Goal: Find specific page/section

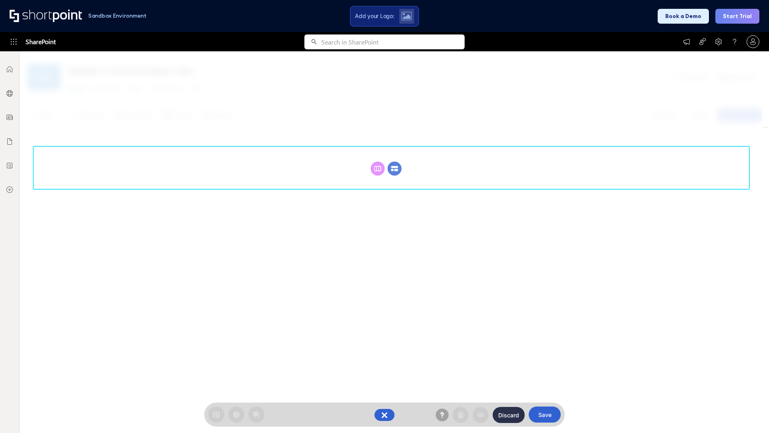
click at [395, 161] on circle at bounding box center [395, 168] width 14 height 14
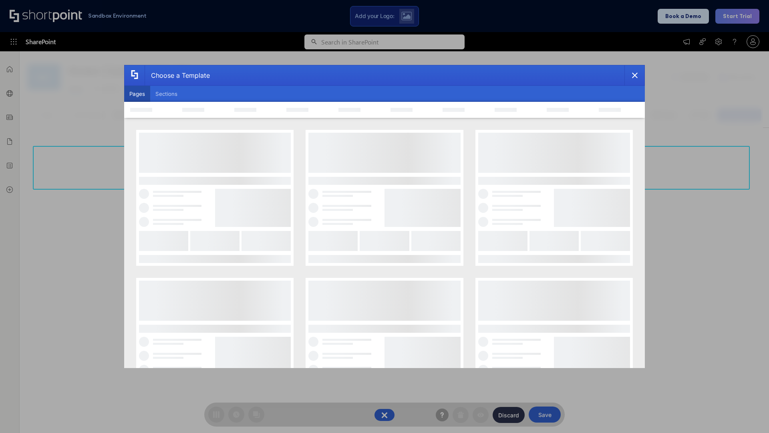
scroll to position [110, 0]
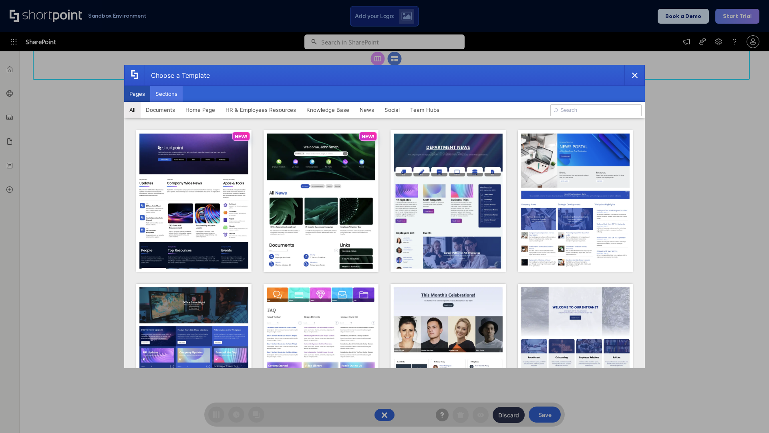
click at [166, 94] on button "Sections" at bounding box center [166, 94] width 32 height 16
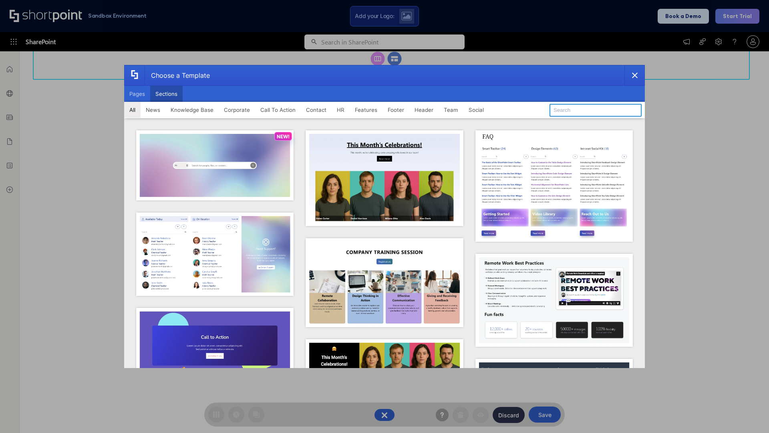
type input "Company Policy"
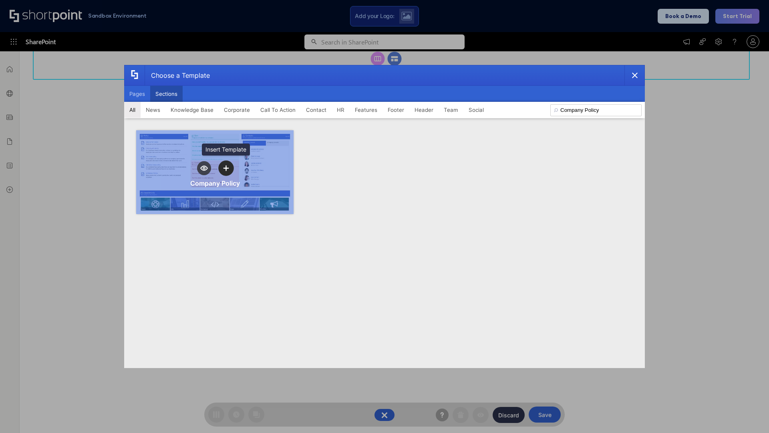
click at [226, 168] on icon "template selector" at bounding box center [226, 168] width 6 height 6
